Goal: Information Seeking & Learning: Find specific fact

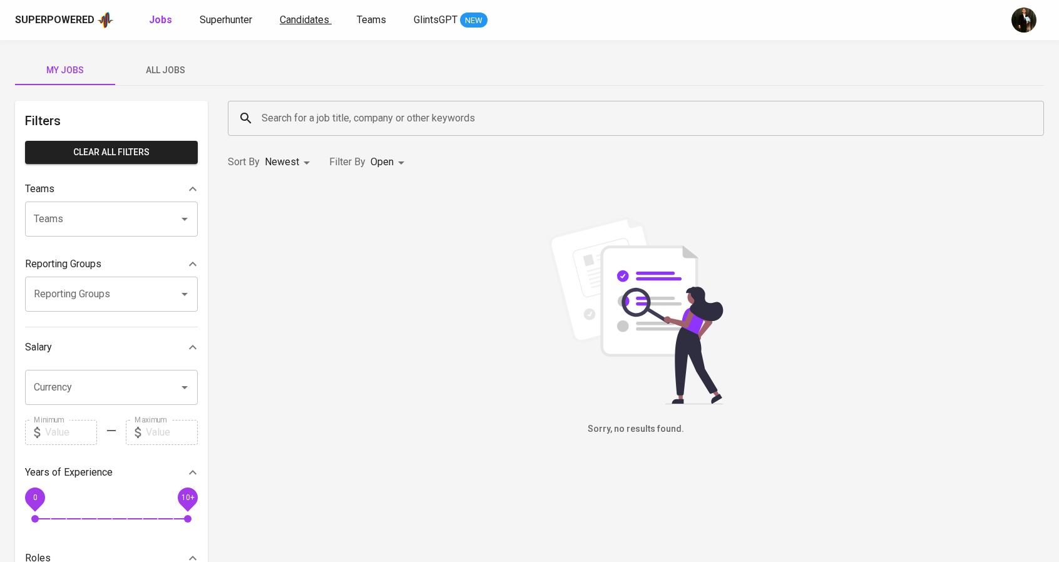
click at [294, 21] on span "Candidates" at bounding box center [304, 20] width 49 height 12
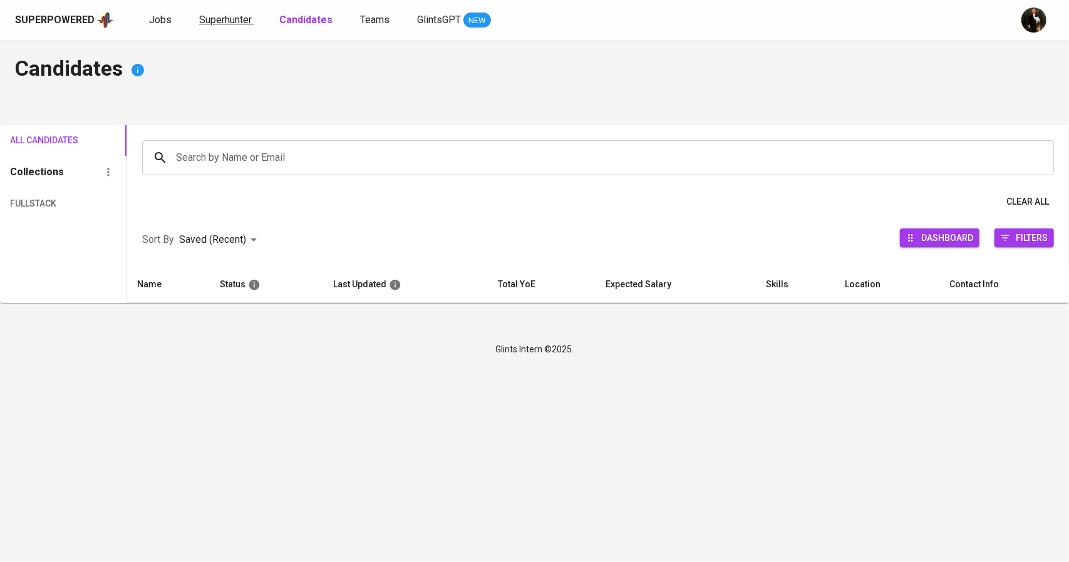
click at [228, 28] on div "Superpowered Jobs Superhunter Candidates Teams GlintsGPT NEW" at bounding box center [514, 20] width 998 height 19
click at [227, 23] on span "Superhunter" at bounding box center [225, 20] width 53 height 12
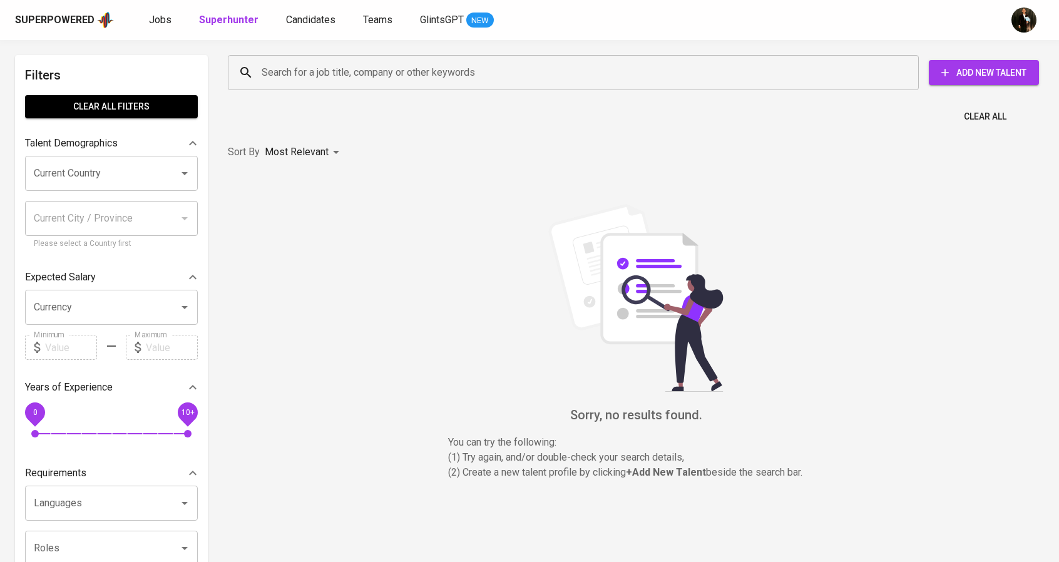
click at [227, 23] on b "Superhunter" at bounding box center [228, 20] width 59 height 12
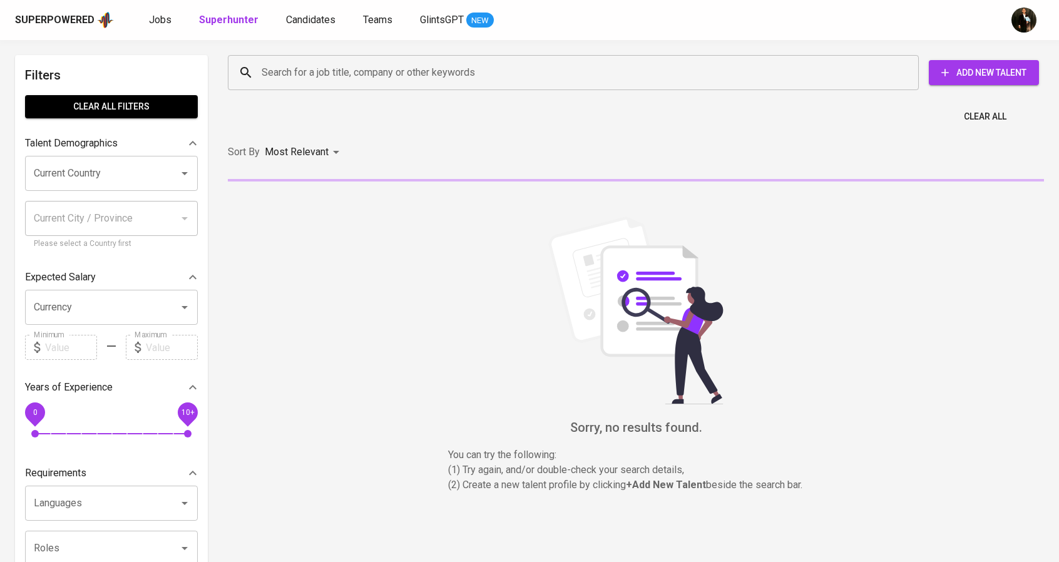
click at [267, 68] on input "Search for a job title, company or other keywords" at bounding box center [577, 73] width 636 height 24
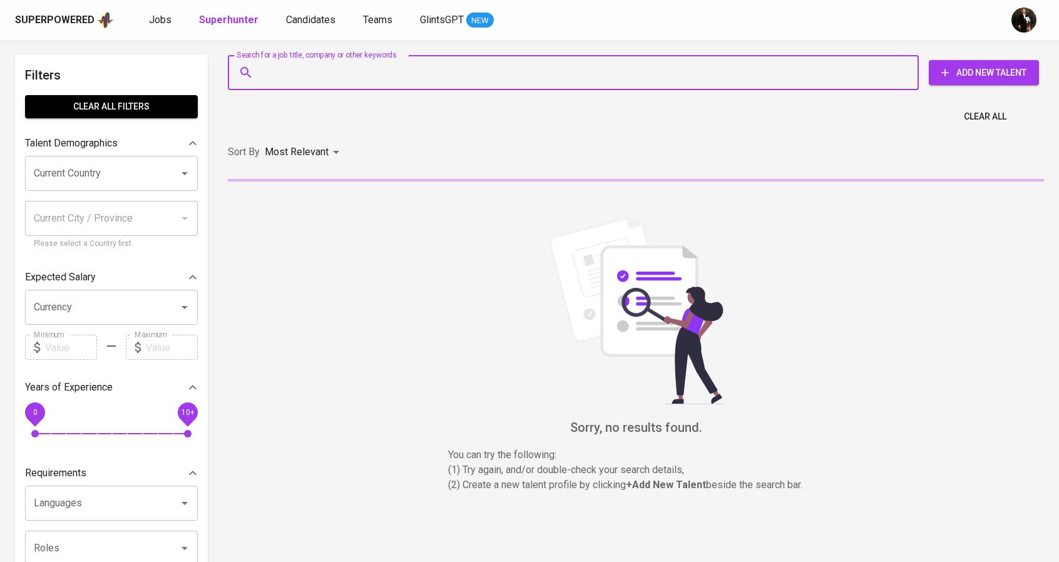
paste input "Adi Firman"
type input "Adi Firman"
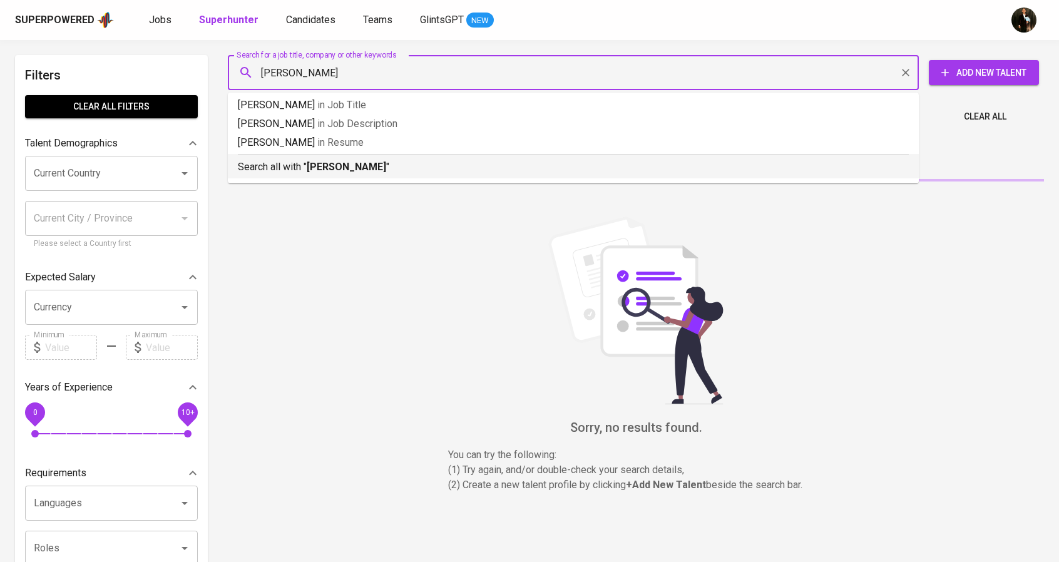
click at [323, 172] on b "Adi Firman" at bounding box center [347, 167] width 80 height 12
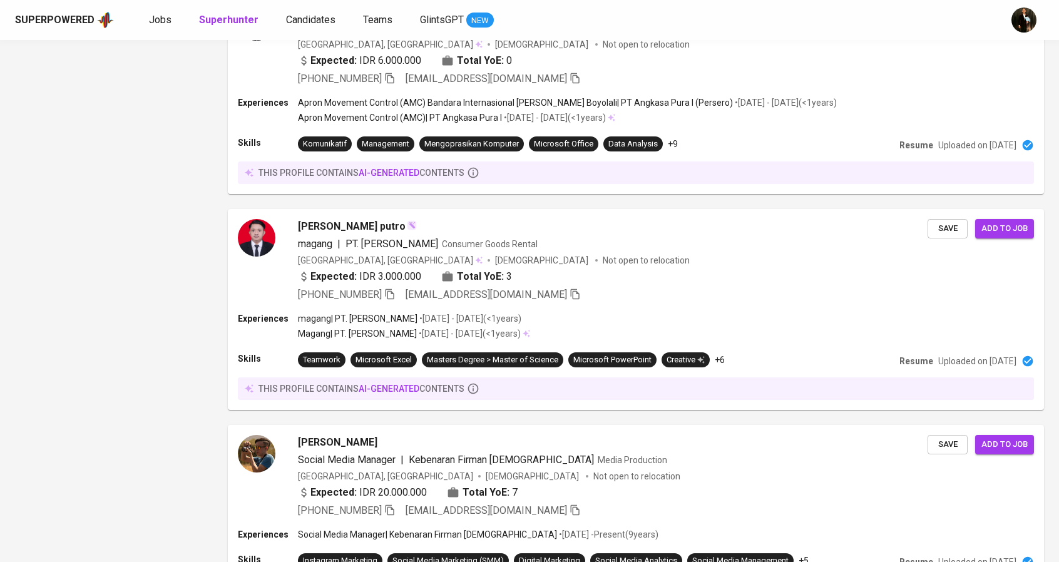
scroll to position [1821, 0]
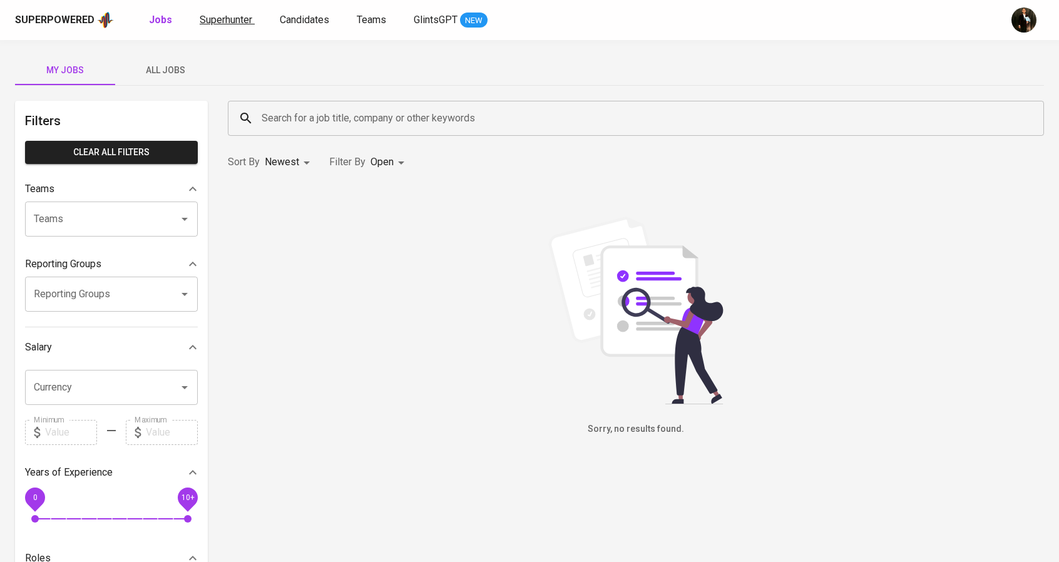
click at [237, 14] on span "Superhunter" at bounding box center [226, 20] width 53 height 12
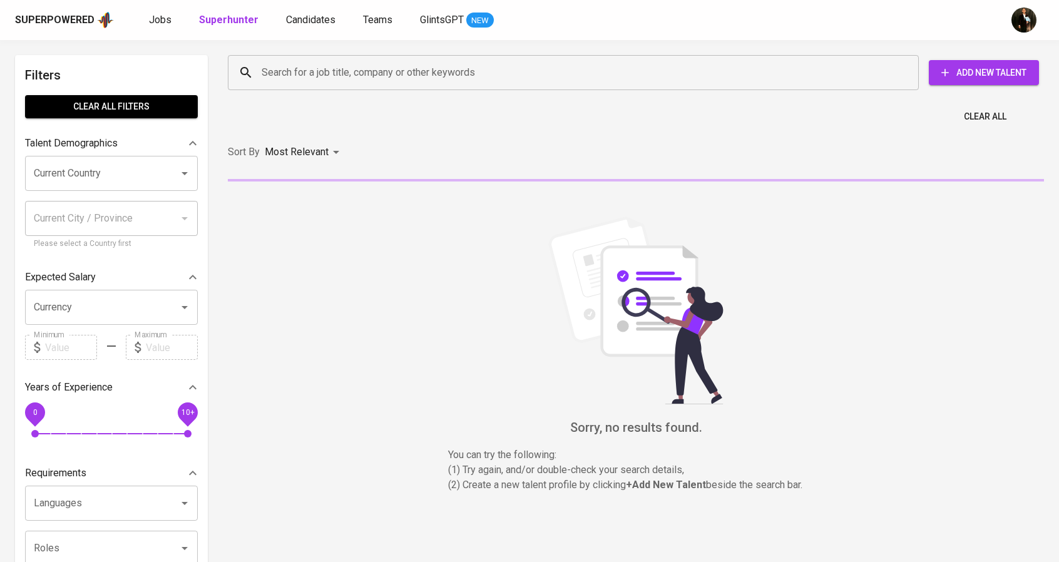
click at [278, 71] on input "Search for a job title, company or other keywords" at bounding box center [577, 73] width 636 height 24
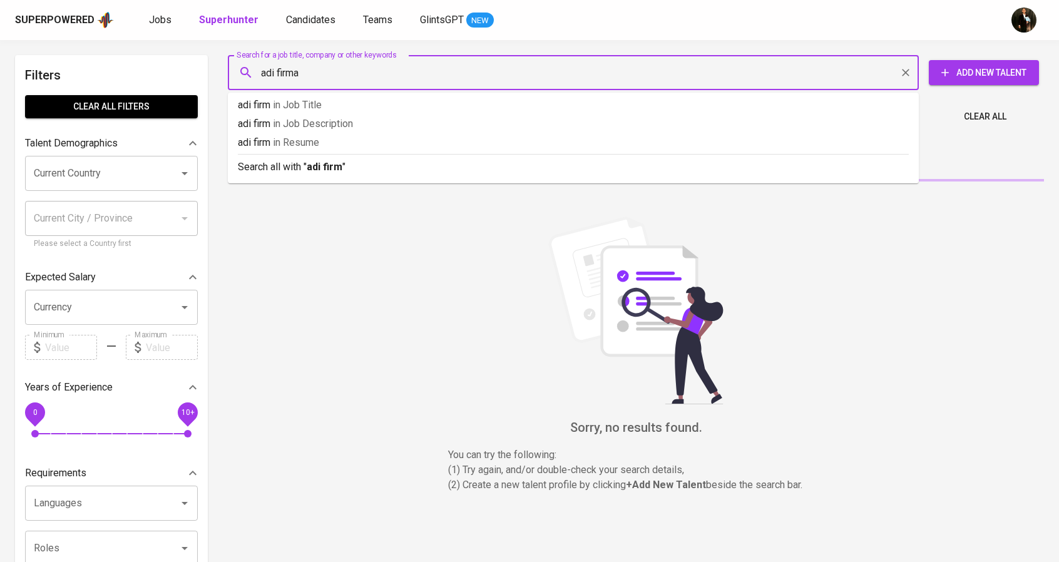
type input "adi firman"
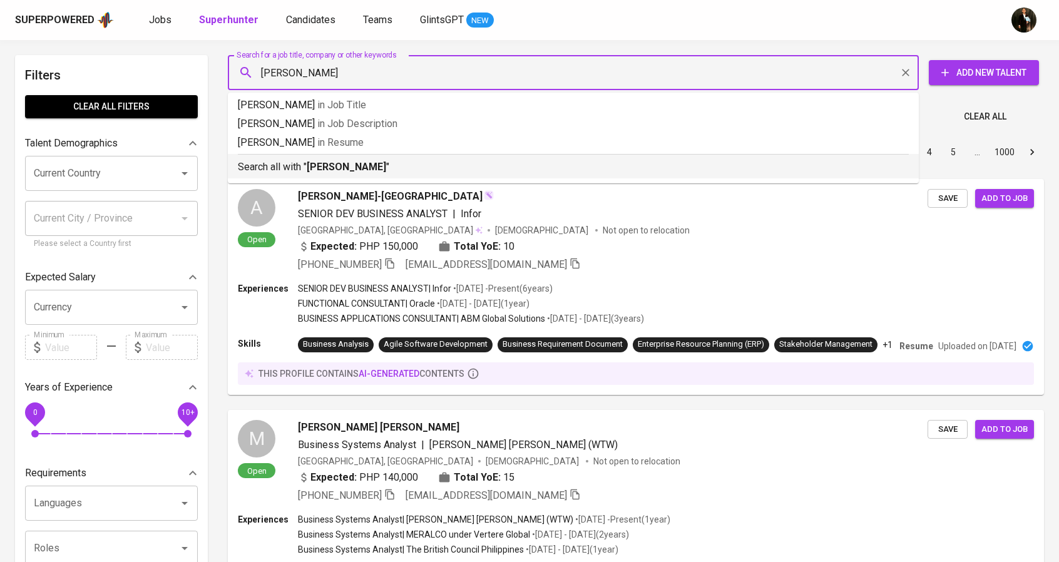
click at [376, 165] on p "Search all with " adi firman "" at bounding box center [573, 167] width 671 height 15
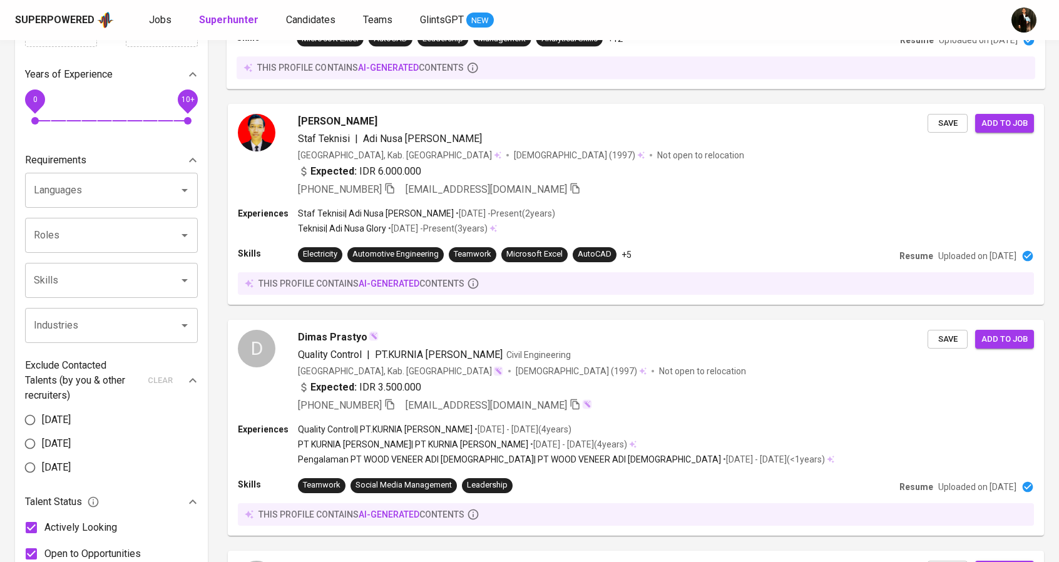
scroll to position [376, 0]
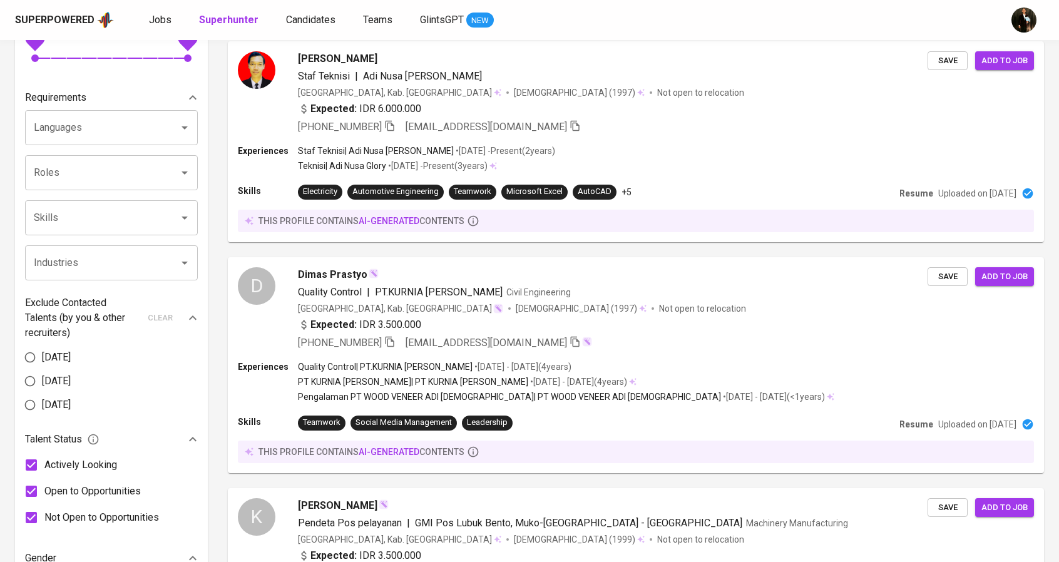
click at [100, 223] on input "Skills" at bounding box center [94, 218] width 126 height 24
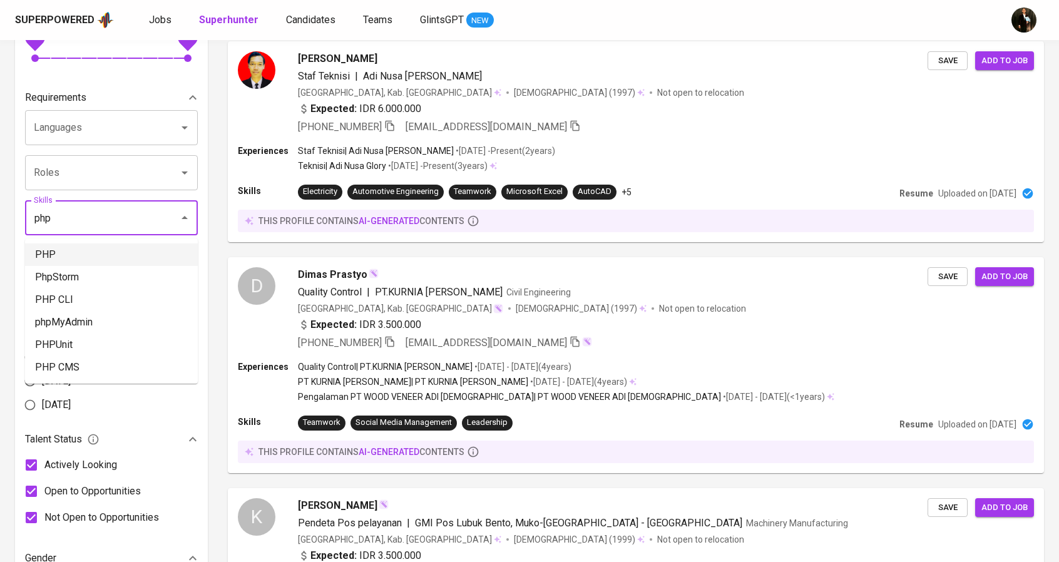
click at [95, 255] on li "PHP" at bounding box center [111, 255] width 173 height 23
type input "php"
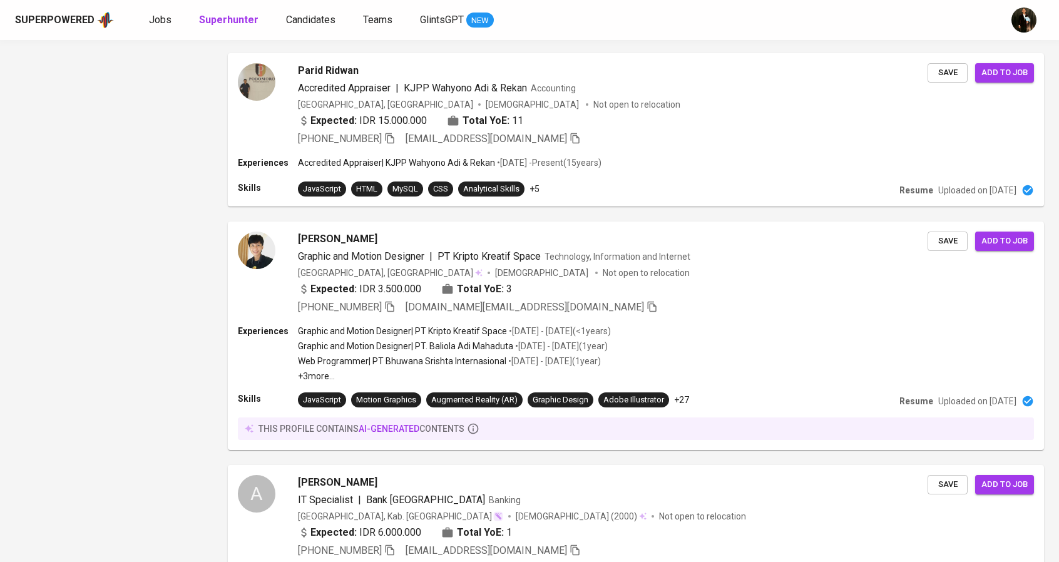
scroll to position [1413, 0]
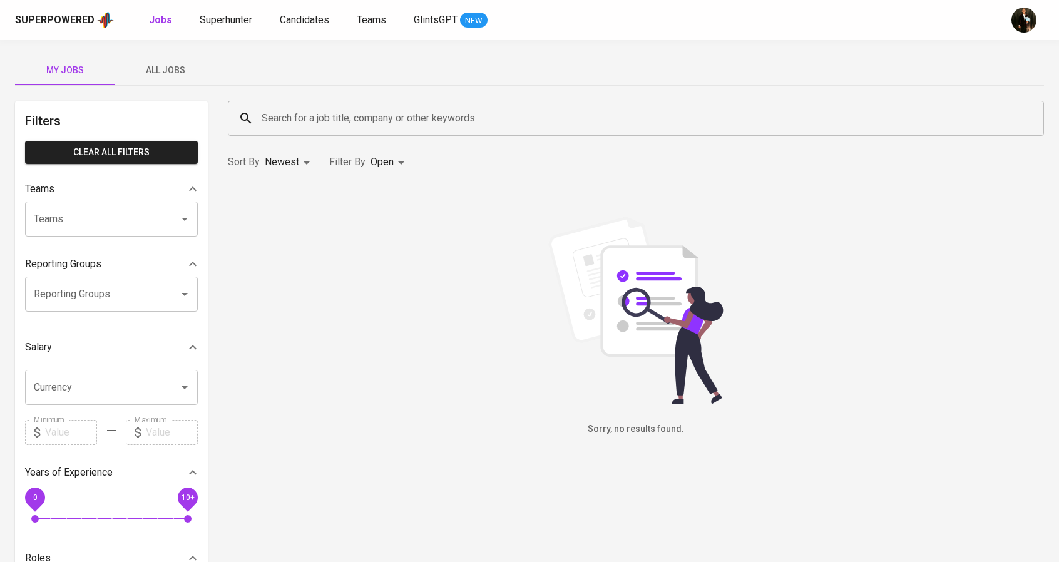
click at [248, 18] on span "Superhunter" at bounding box center [226, 20] width 53 height 12
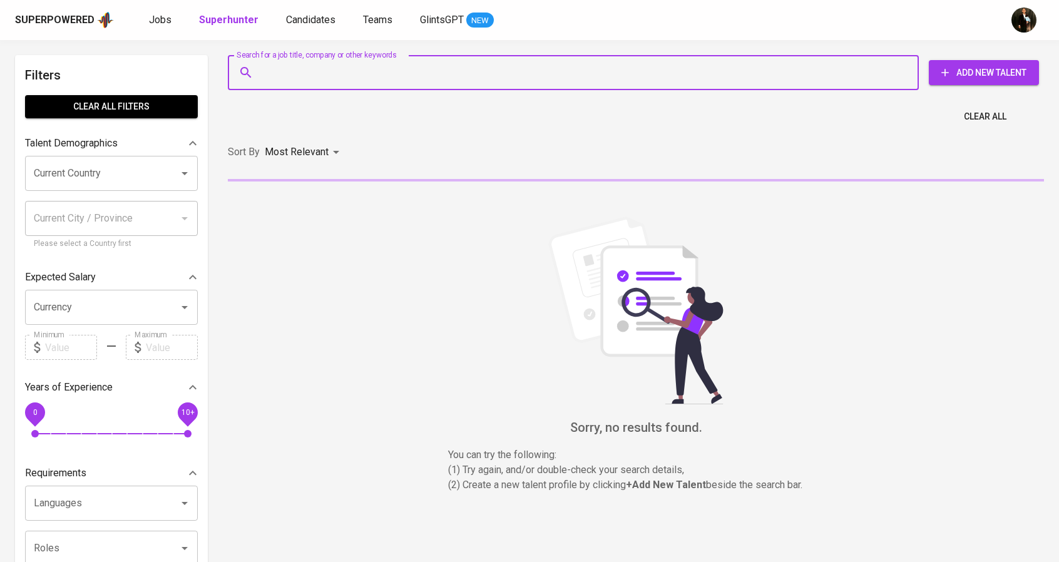
click at [322, 69] on input "Search for a job title, company or other keywords" at bounding box center [577, 73] width 636 height 24
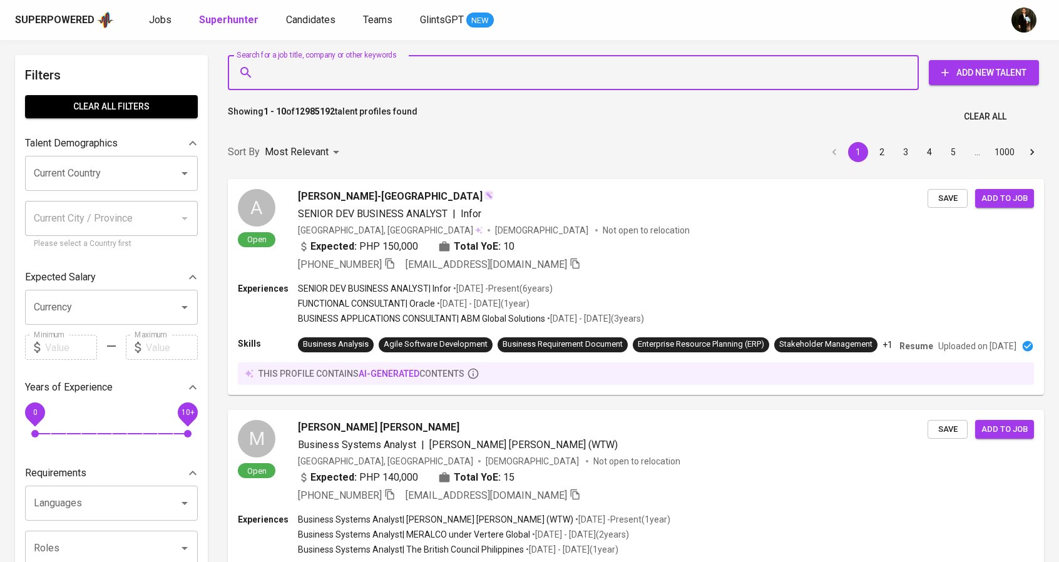
paste input "Adi [PERSON_NAME]"
type input "Adi [PERSON_NAME]"
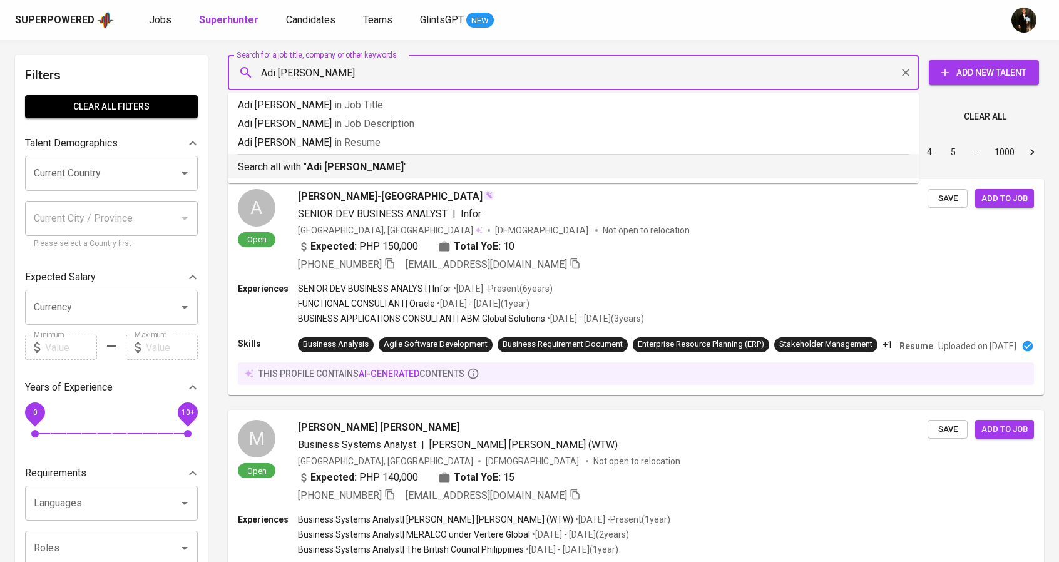
click at [387, 162] on p "Search all with " [PERSON_NAME] "" at bounding box center [573, 167] width 671 height 15
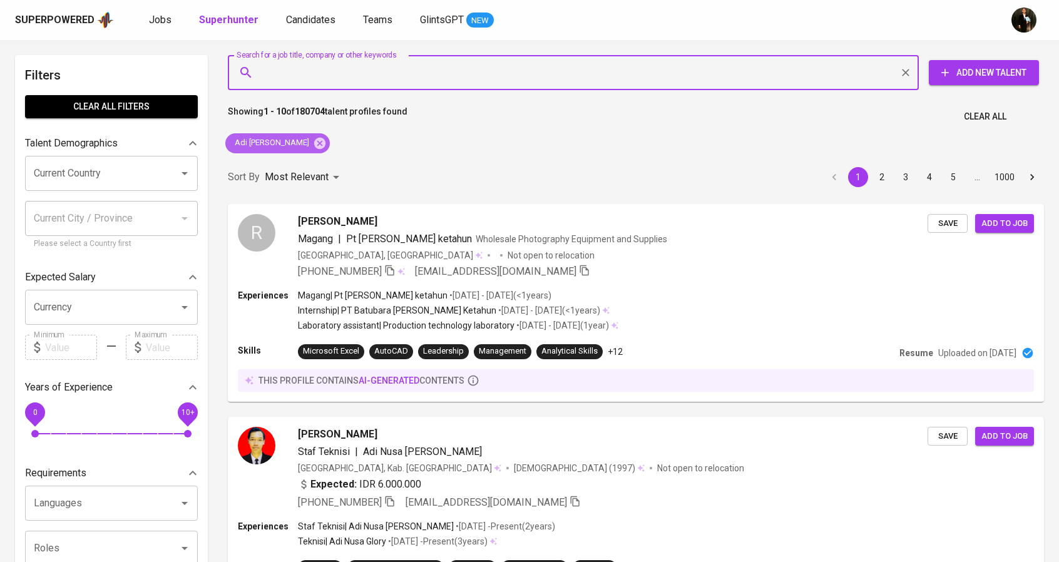
drag, startPoint x: 303, startPoint y: 143, endPoint x: 329, endPoint y: 76, distance: 72.5
click at [314, 143] on icon at bounding box center [319, 142] width 11 height 11
click at [329, 76] on input "Search for a job title, company or other keywords" at bounding box center [577, 73] width 636 height 24
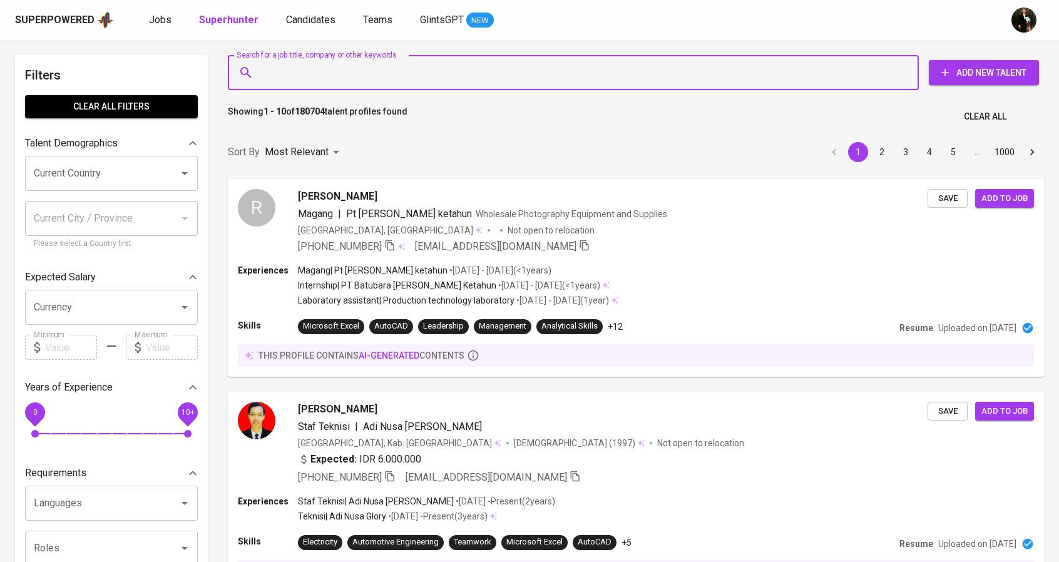
click at [329, 76] on input "Search for a job title, company or other keywords" at bounding box center [577, 73] width 636 height 24
paste input "firman19"
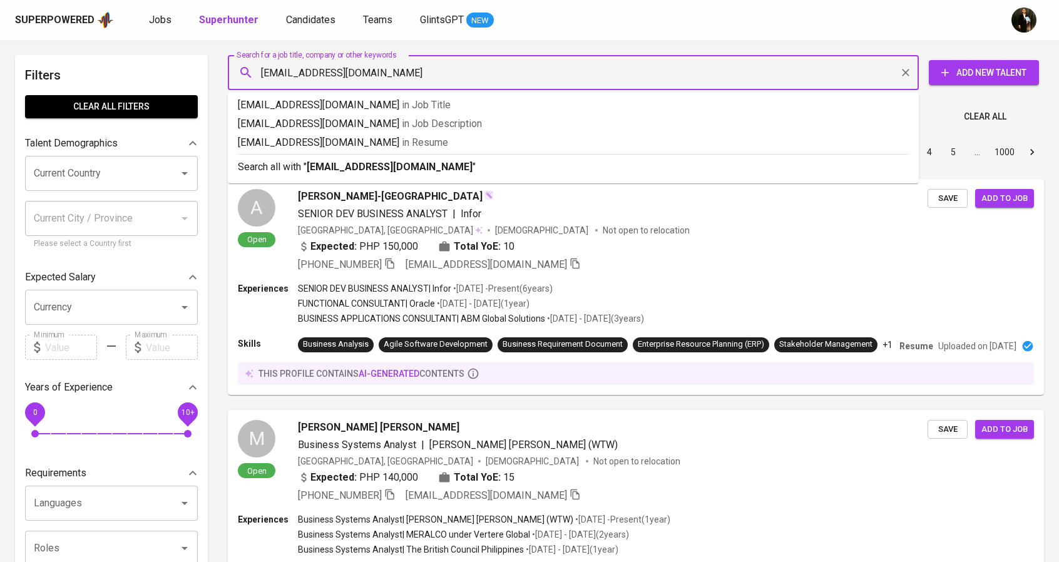
type input "[EMAIL_ADDRESS][DOMAIN_NAME]"
click at [361, 165] on b "[EMAIL_ADDRESS][DOMAIN_NAME]" at bounding box center [390, 167] width 166 height 12
